Goal: Information Seeking & Learning: Learn about a topic

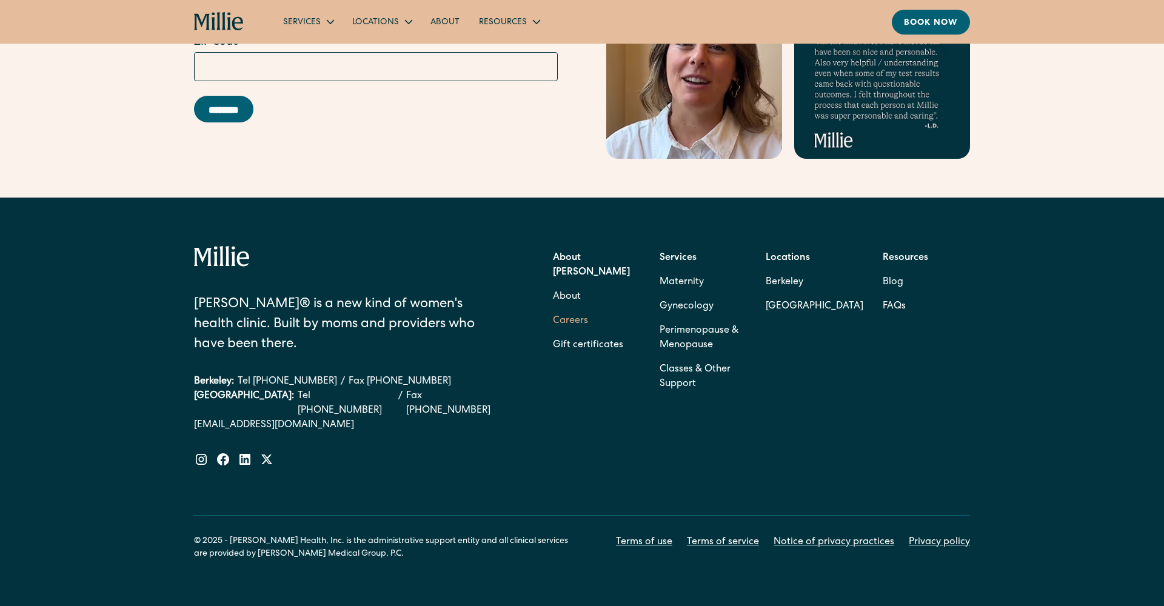
scroll to position [3808, 0]
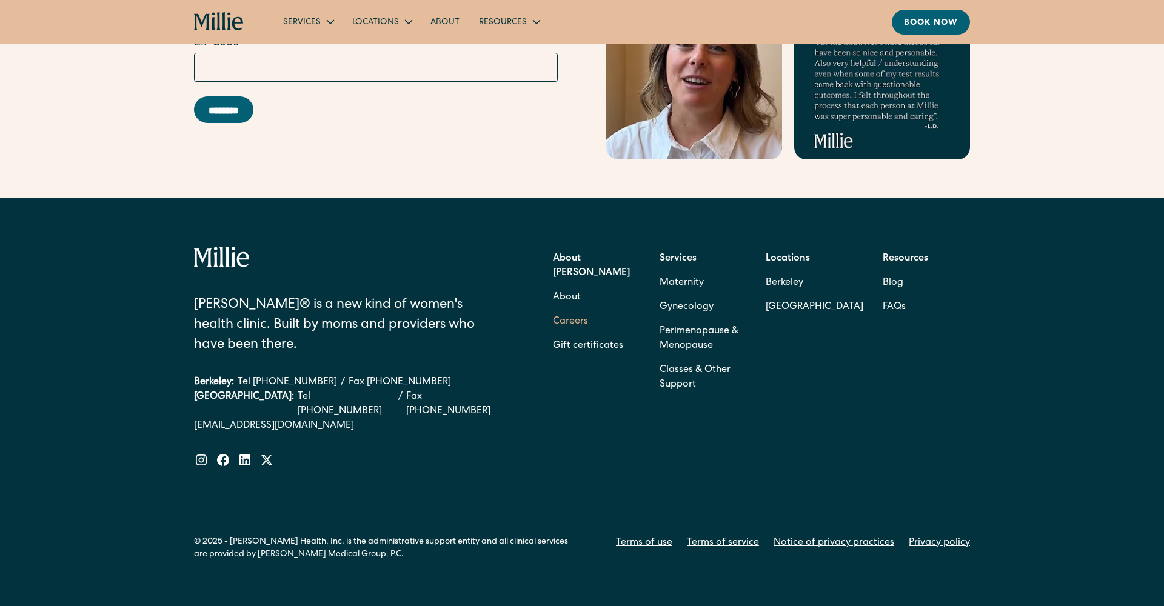
click at [585, 310] on link "Careers" at bounding box center [570, 322] width 35 height 24
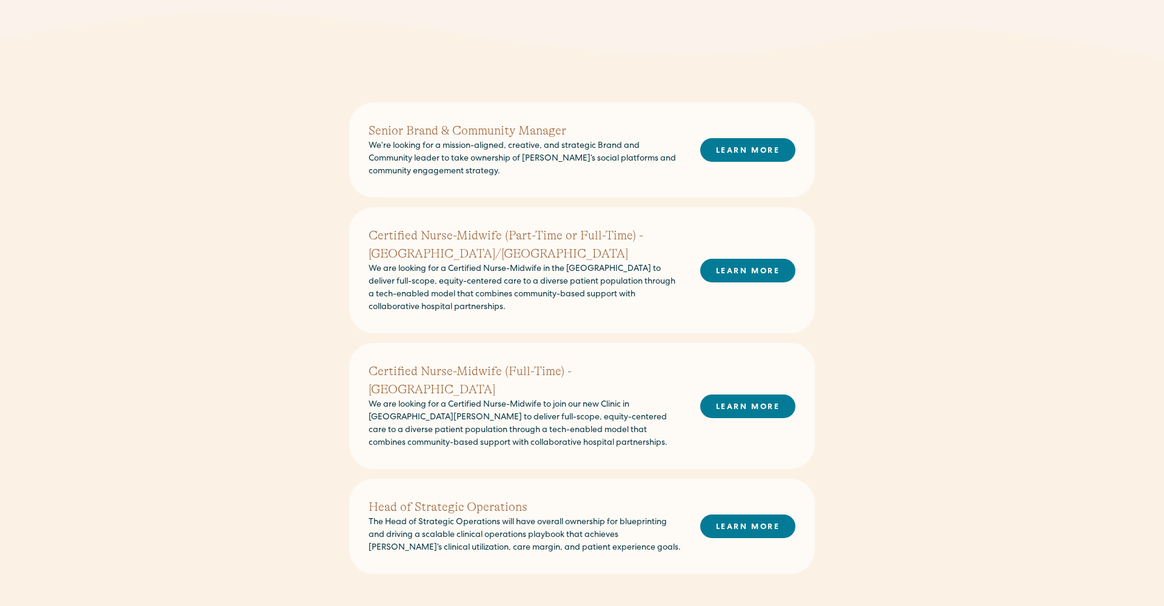
scroll to position [112, 0]
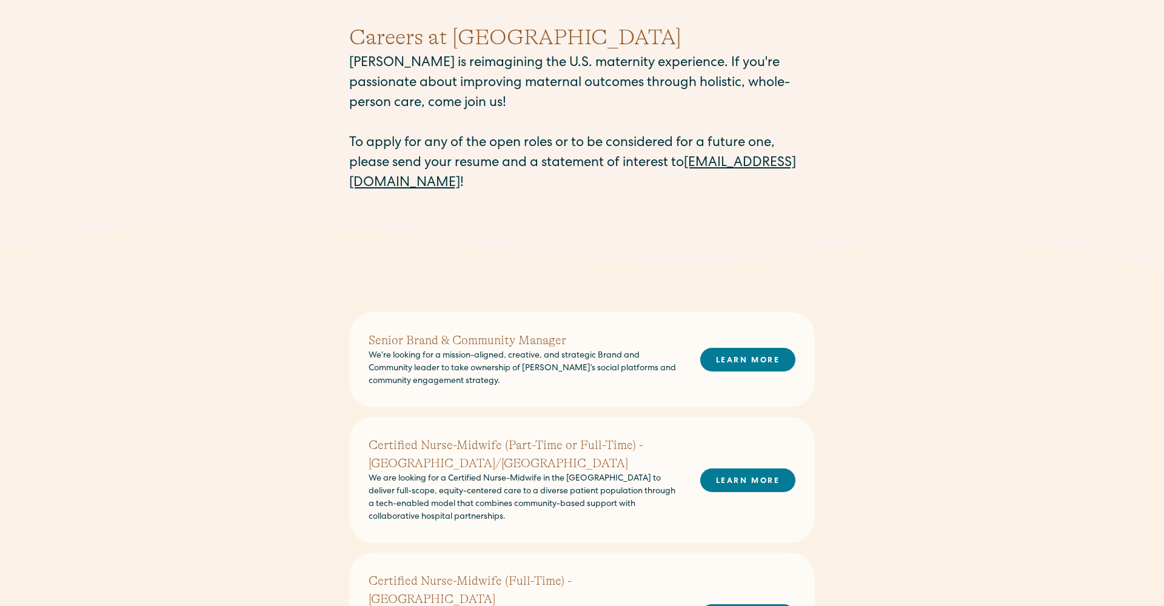
drag, startPoint x: 483, startPoint y: 184, endPoint x: 507, endPoint y: 181, distance: 23.8
click at [506, 181] on p "Millie is reimagining the U.S. maternity experience. If you're passionate about…" at bounding box center [582, 124] width 466 height 140
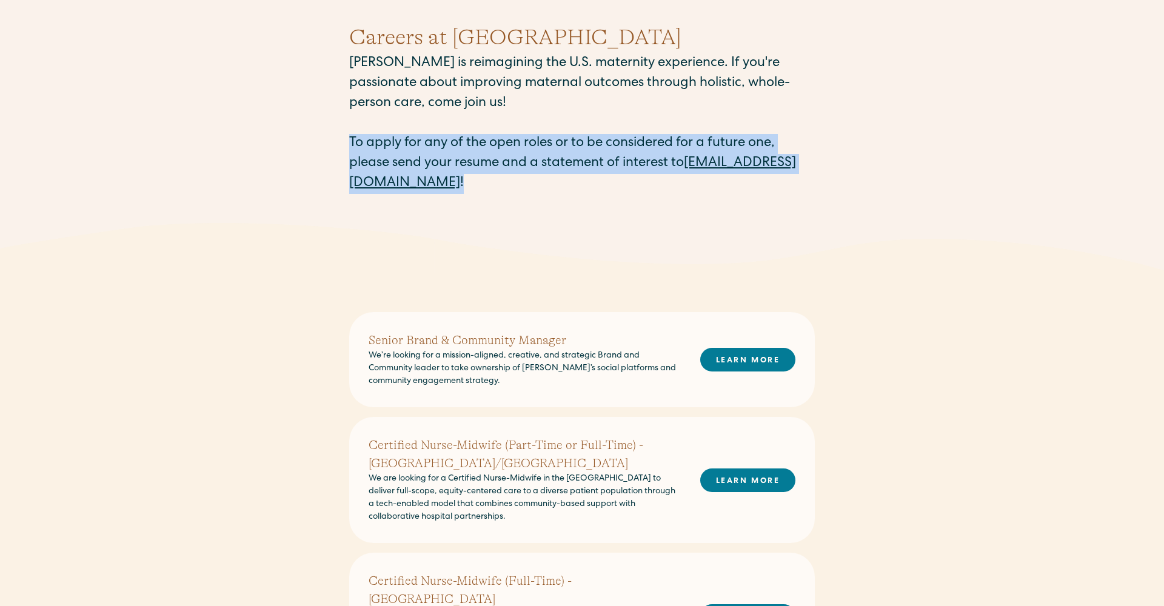
copy p "To apply for any of the open roles or to be considered for a future one, please…"
drag, startPoint x: 507, startPoint y: 184, endPoint x: 352, endPoint y: 141, distance: 160.5
click at [352, 141] on p "Millie is reimagining the U.S. maternity experience. If you're passionate about…" at bounding box center [582, 124] width 466 height 140
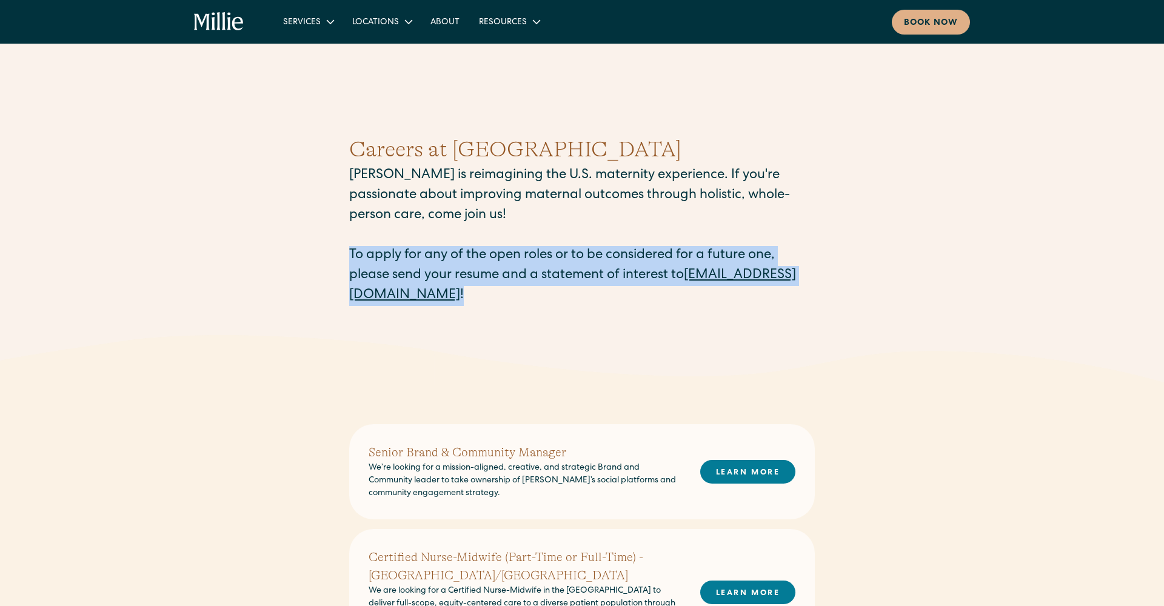
scroll to position [0, 0]
click at [591, 310] on div "Careers at Millie Millie is reimagining the U.S. maternity experience. If you'r…" at bounding box center [582, 219] width 466 height 231
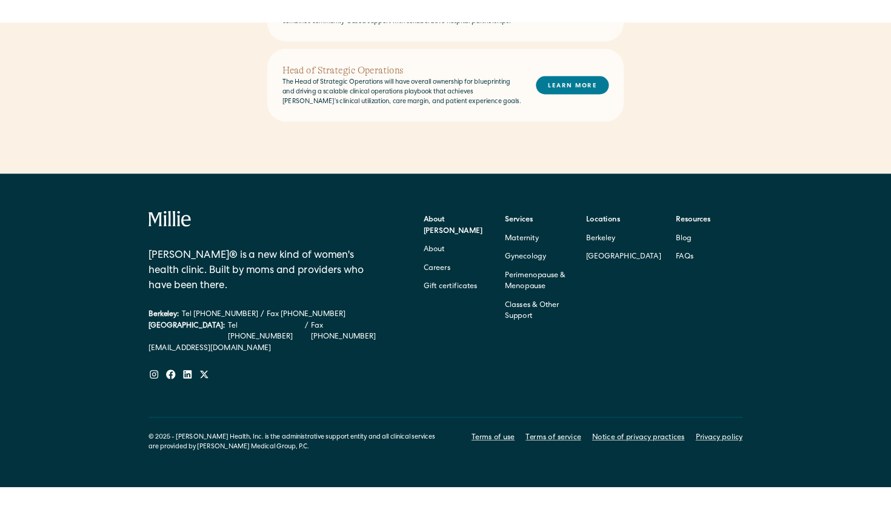
scroll to position [766, 0]
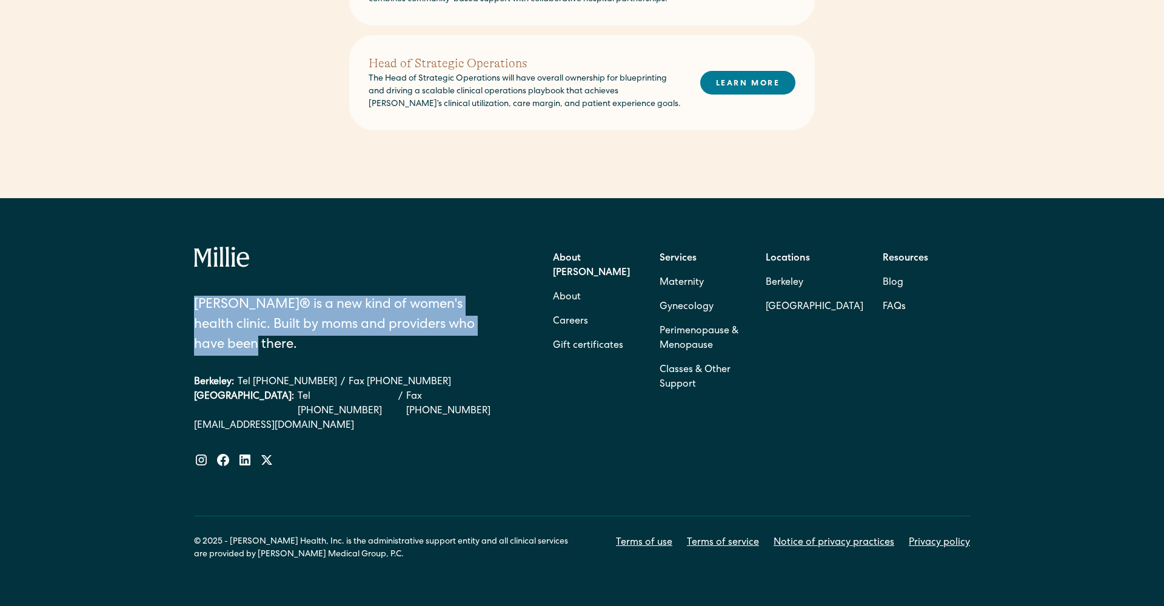
copy div "[PERSON_NAME]® is a new kind of women's health clinic. Built by moms and provid…"
drag, startPoint x: 255, startPoint y: 329, endPoint x: 181, endPoint y: 275, distance: 91.7
click at [181, 275] on div "Millie® is a new kind of women's health clinic. Built by moms and providers who…" at bounding box center [582, 404] width 1164 height 412
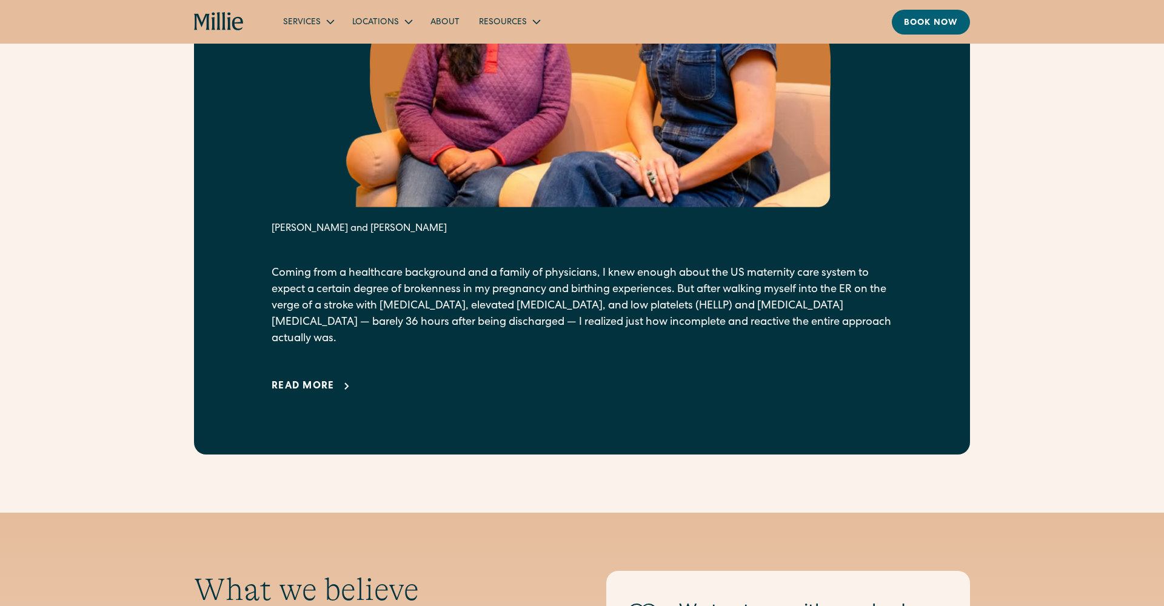
scroll to position [740, 0]
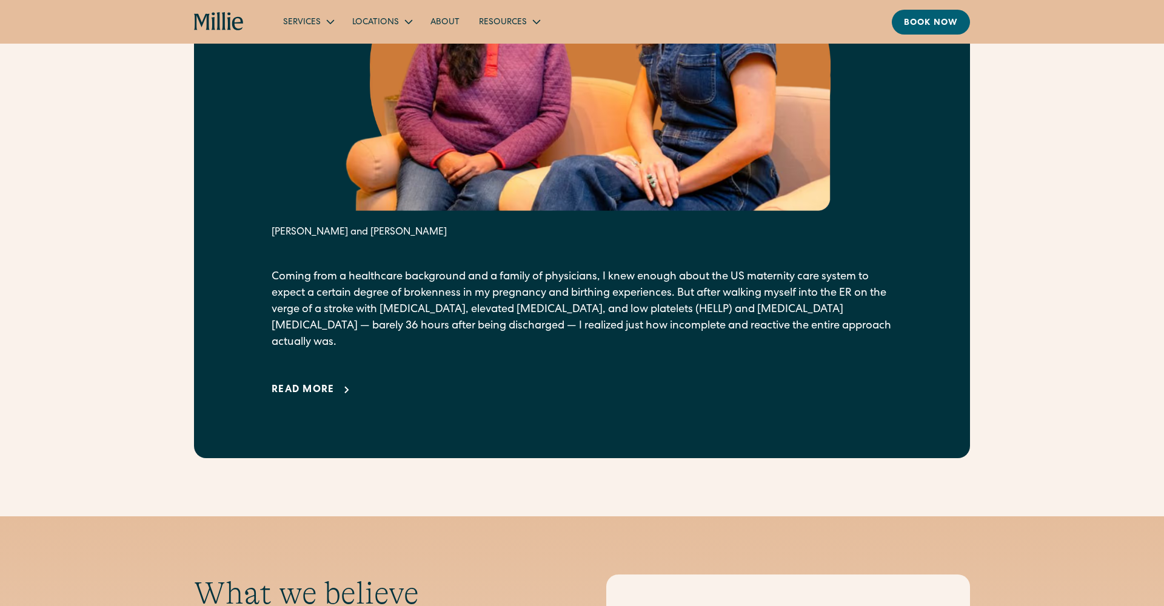
click at [334, 383] on div "Read more" at bounding box center [303, 390] width 63 height 15
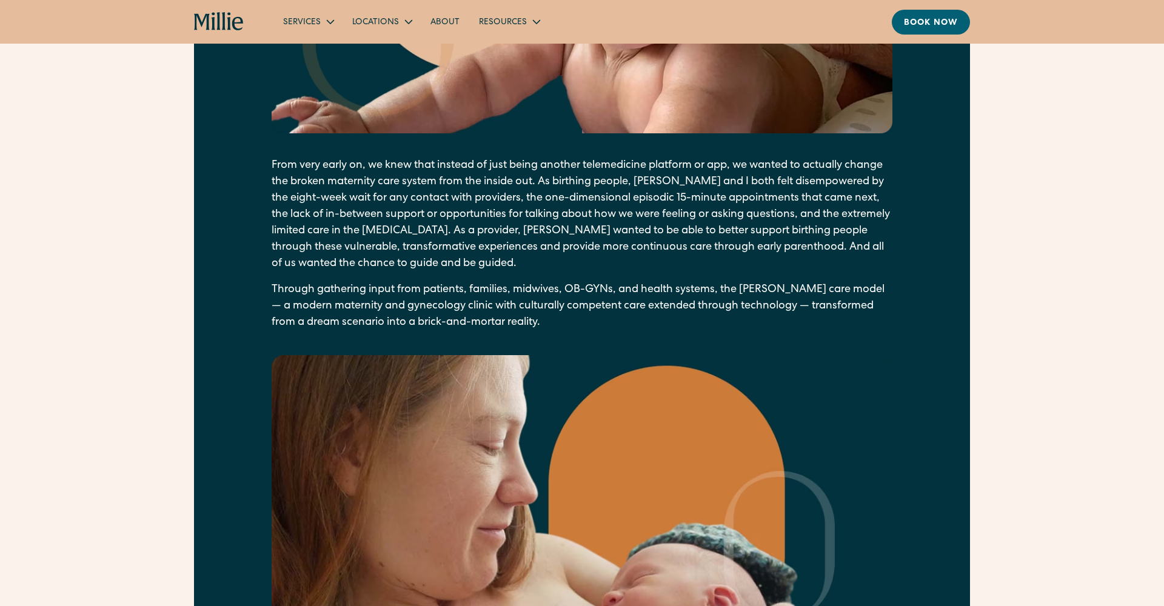
scroll to position [1567, 0]
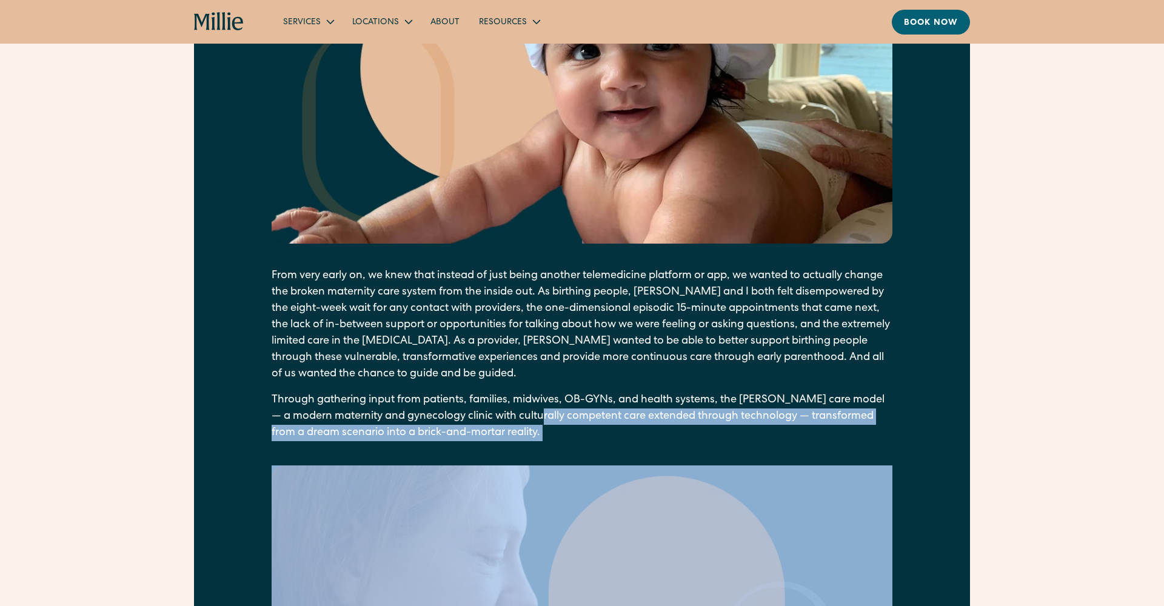
drag, startPoint x: 554, startPoint y: 407, endPoint x: 358, endPoint y: 455, distance: 201.2
click at [358, 455] on div "As I laid in the CT scanner being evaluated for a possible pulmonary [MEDICAL_D…" at bounding box center [582, 180] width 621 height 1254
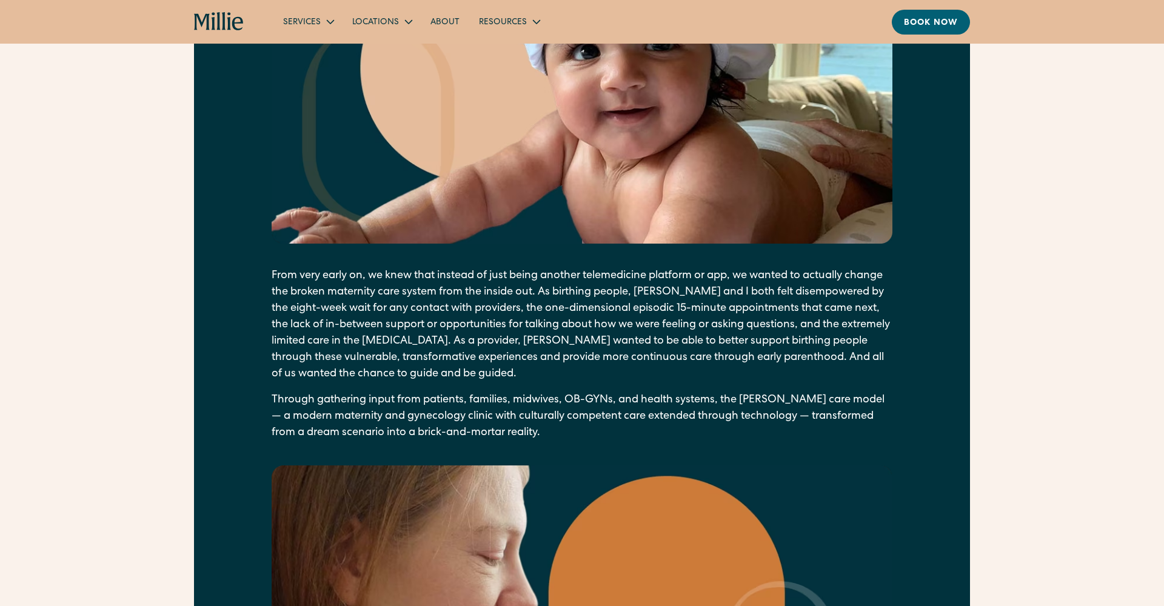
click at [459, 353] on p "From very early on, we knew that instead of just being another telemedicine pla…" at bounding box center [582, 325] width 621 height 115
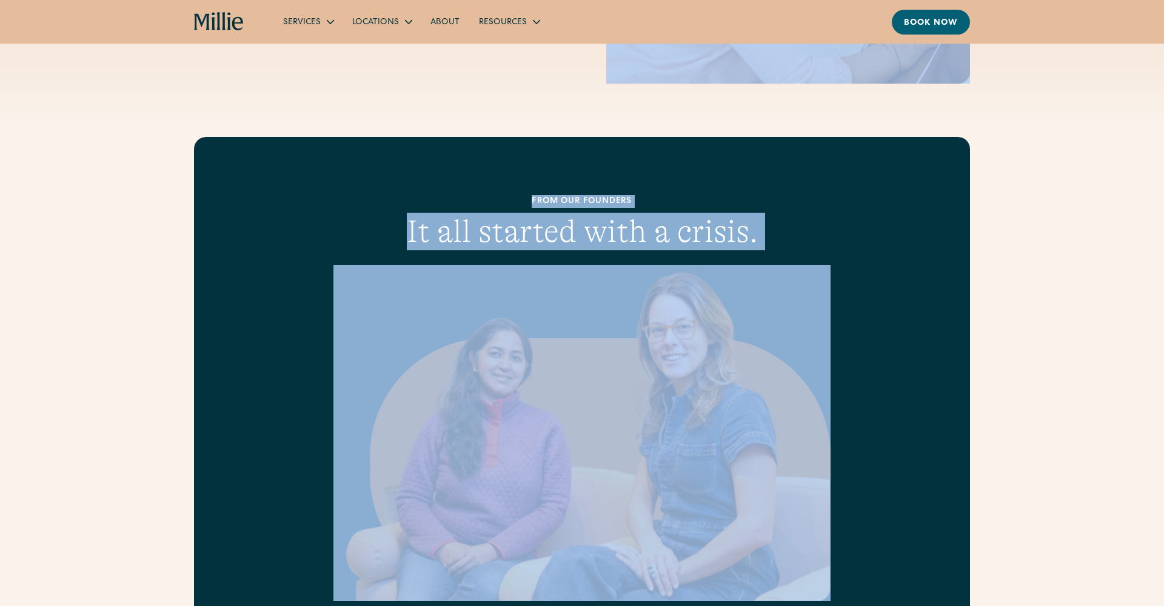
scroll to position [347, 0]
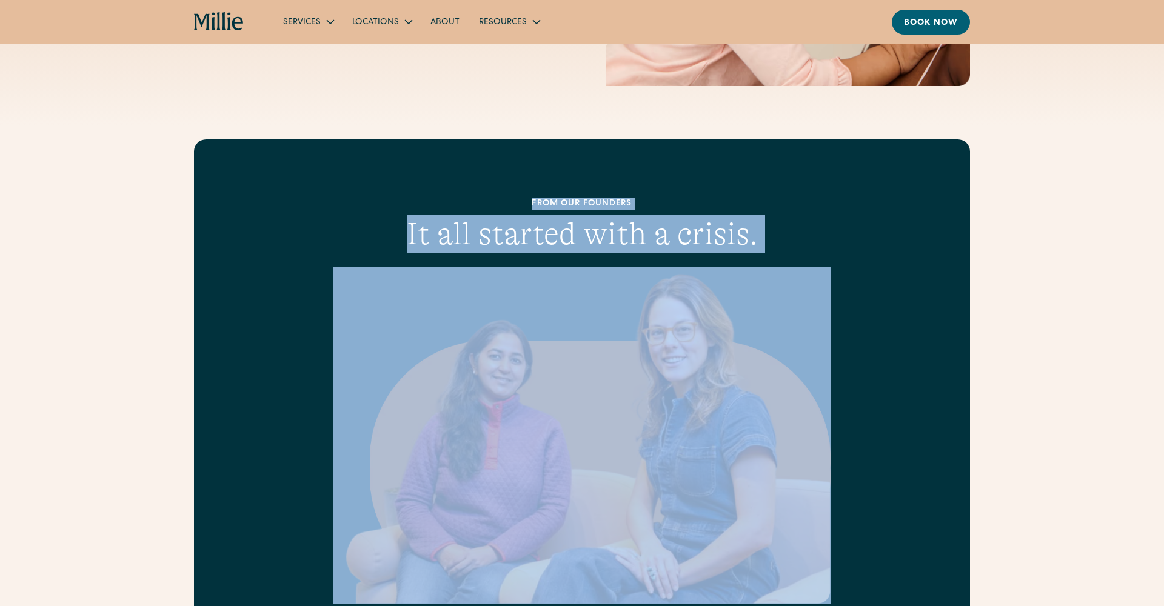
drag, startPoint x: 527, startPoint y: 422, endPoint x: 499, endPoint y: 208, distance: 215.8
copy div "Lore ips dolorsit Am con adipisc elit s doeius. Tem Incidi utl Etdol Magna Aliq…"
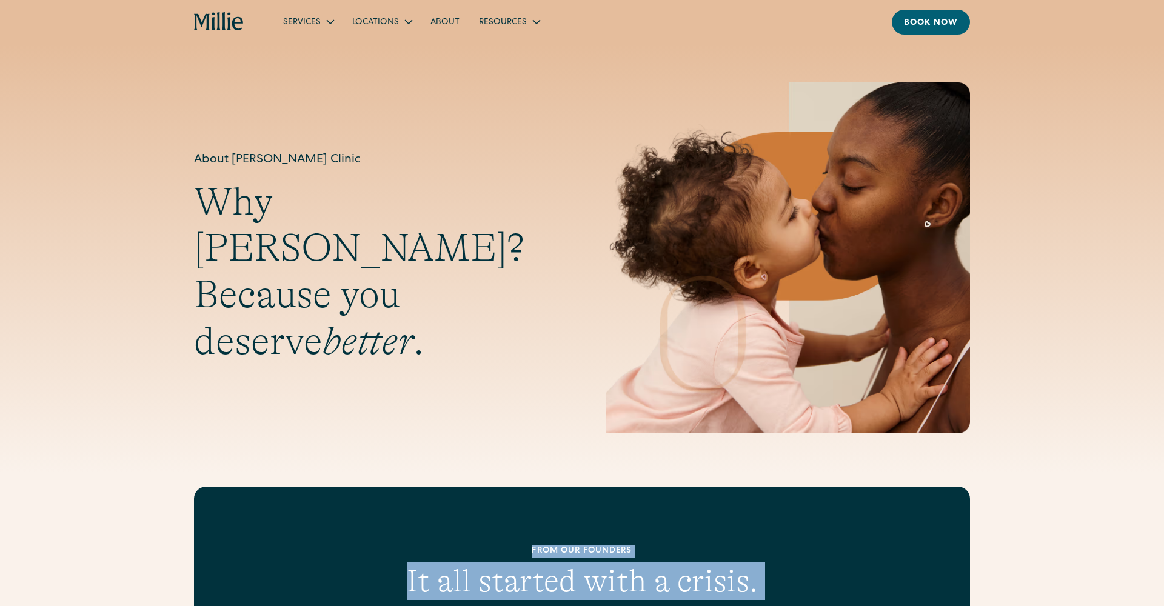
scroll to position [0, 0]
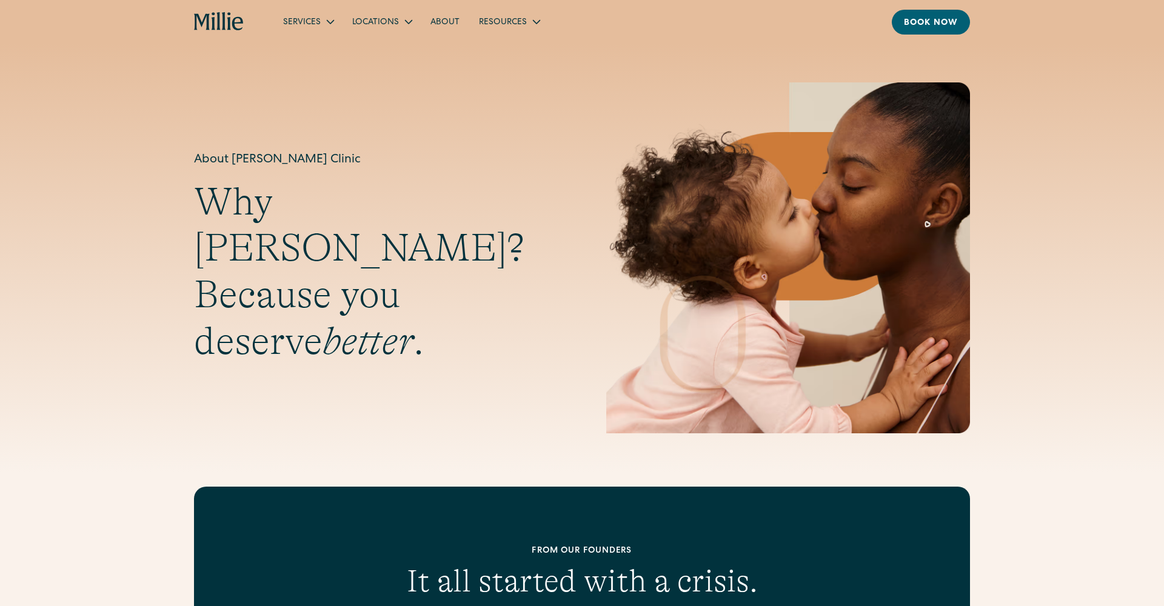
click at [339, 366] on div "About [PERSON_NAME] Clinic Why [PERSON_NAME]? Because you deserve better ." at bounding box center [582, 257] width 776 height 351
click at [226, 24] on icon "home" at bounding box center [219, 21] width 50 height 19
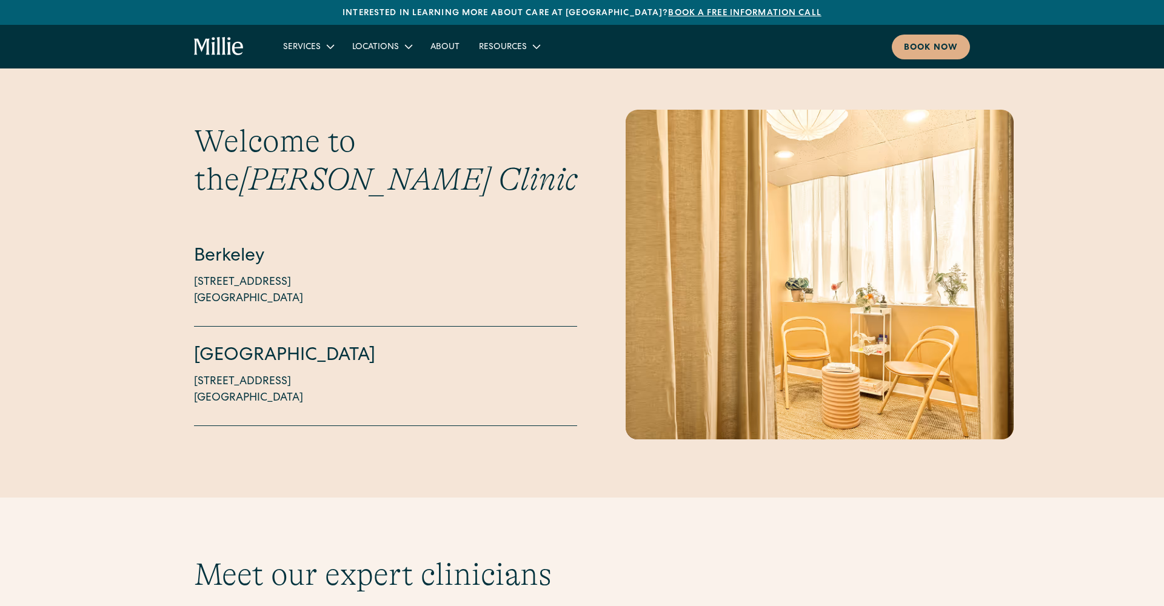
scroll to position [3267, 0]
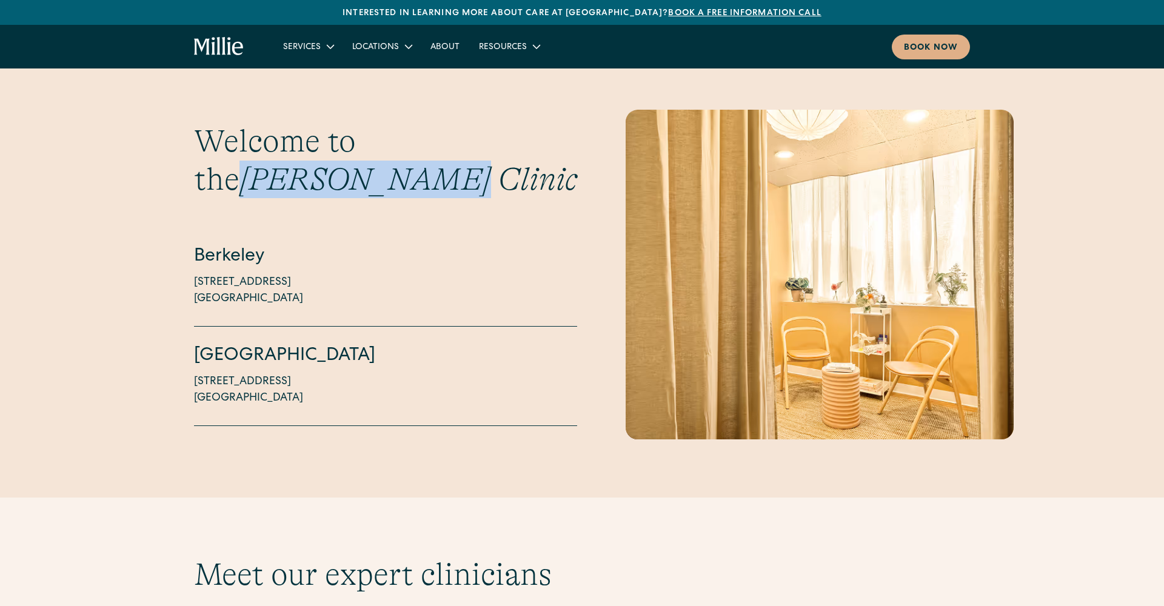
copy h3 "Millie Clinic"
drag, startPoint x: 355, startPoint y: 145, endPoint x: 133, endPoint y: 147, distance: 222.5
click at [133, 146] on div "Welcome to the Millie Clinic Berkeley 2999 Regent Street, Suite 524 Berkeley, C…" at bounding box center [582, 275] width 1164 height 330
